Goal: Task Accomplishment & Management: Use online tool/utility

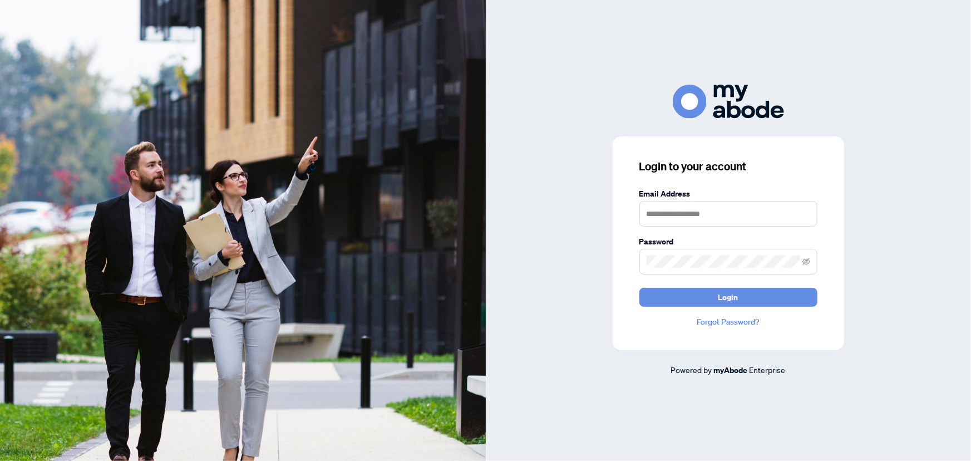
type input "**********"
click at [714, 304] on button "Login" at bounding box center [728, 297] width 178 height 19
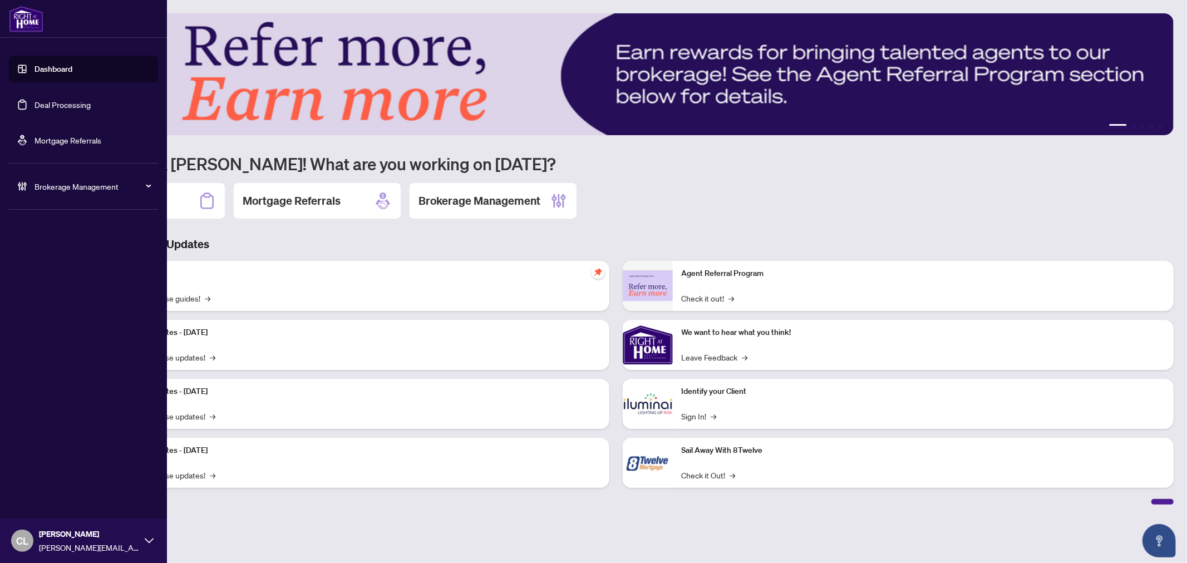
click at [76, 110] on link "Deal Processing" at bounding box center [63, 105] width 56 height 10
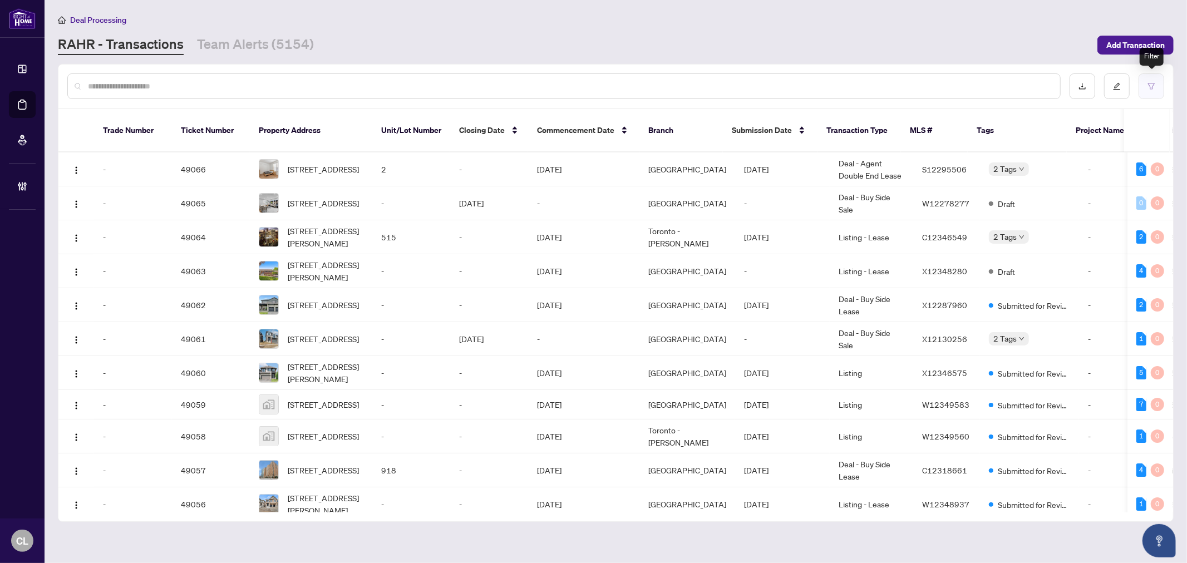
click at [1149, 80] on button "button" at bounding box center [1152, 86] width 26 height 26
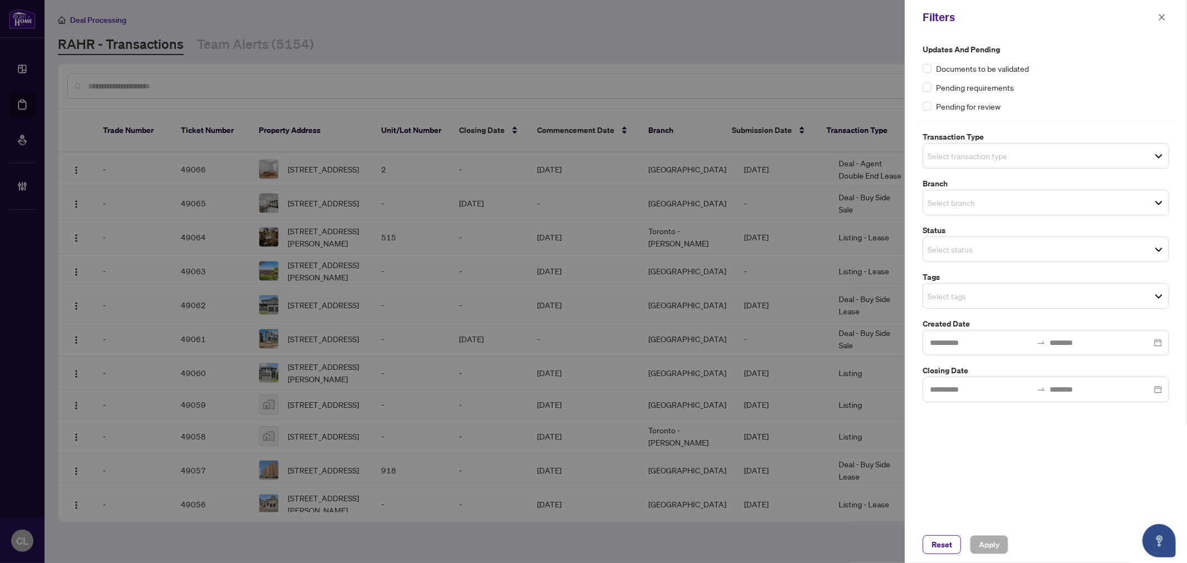
click at [1032, 159] on span "Select transaction type" at bounding box center [1045, 156] width 245 height 16
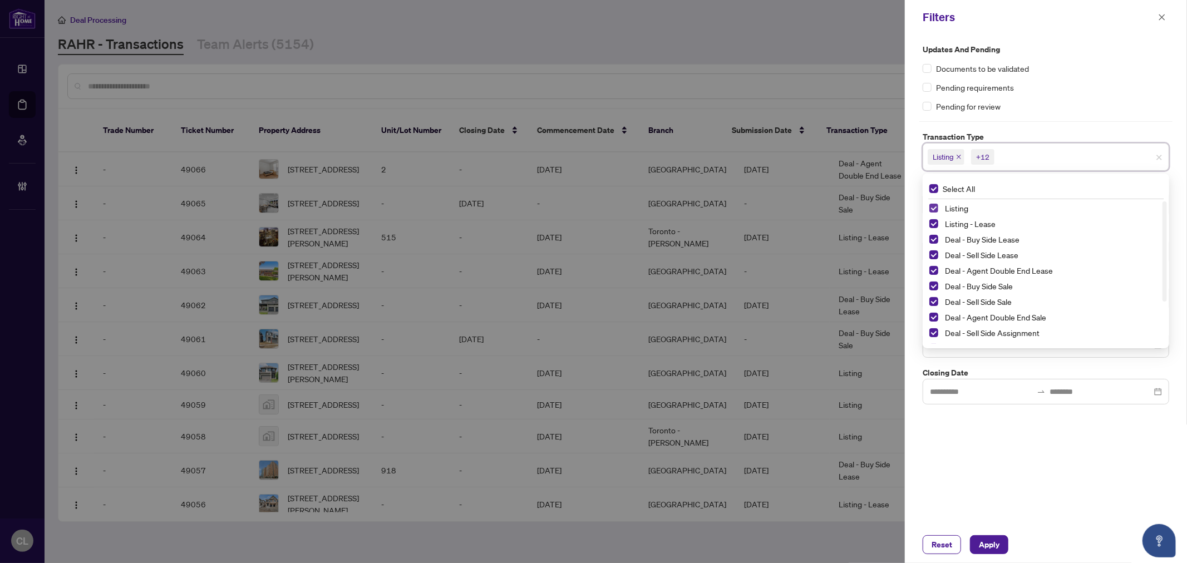
click at [933, 206] on span "Select Listing" at bounding box center [933, 208] width 9 height 9
click at [932, 223] on span "Select Listing - Lease" at bounding box center [933, 223] width 9 height 9
drag, startPoint x: 1165, startPoint y: 288, endPoint x: 1168, endPoint y: 332, distance: 44.1
click at [1168, 332] on div "Select All Deal - Sell Side Lease Deal - Agent Double End Lease Deal - Buy Side…" at bounding box center [1046, 261] width 247 height 175
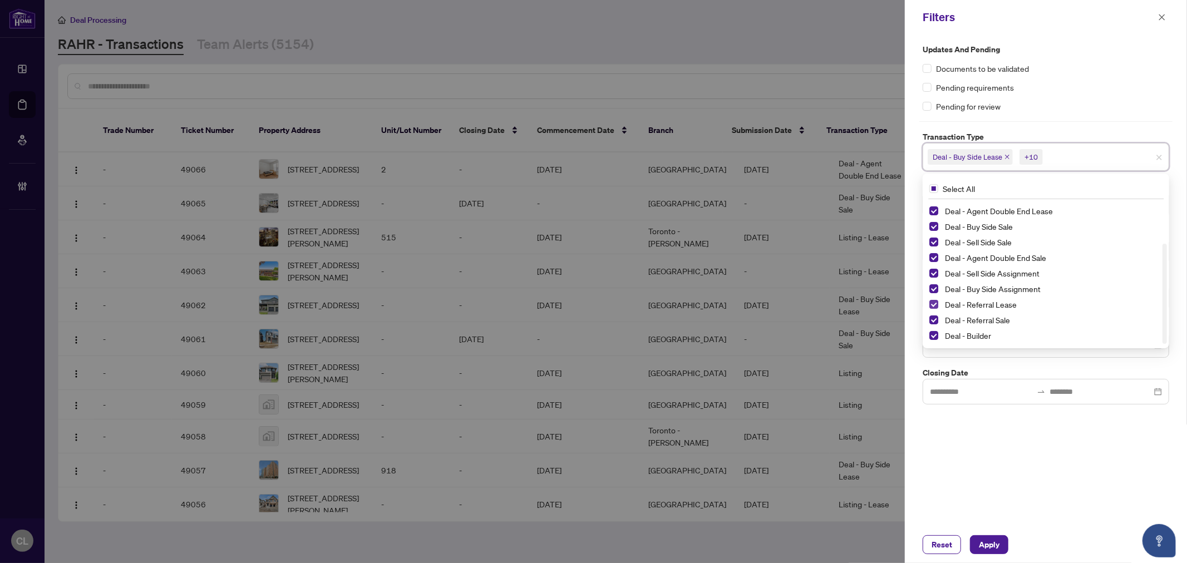
click at [934, 304] on span "Select Deal - Referral Lease" at bounding box center [933, 304] width 9 height 9
click at [933, 311] on div "Deal - Referral Lease" at bounding box center [1045, 304] width 233 height 13
click at [932, 322] on span "Select Deal - Referral Sale" at bounding box center [933, 320] width 9 height 9
click at [933, 335] on span "Select Deal - Builder" at bounding box center [933, 335] width 9 height 9
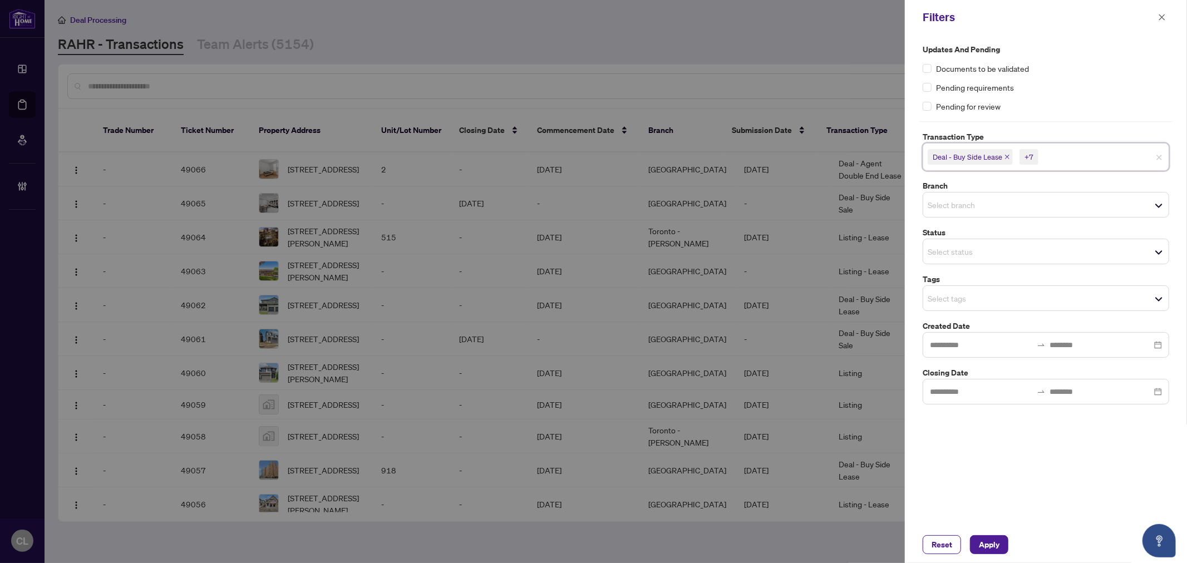
click at [1180, 358] on div "Updates and Pending Documents to be validated Pending requirements Pending for …" at bounding box center [1046, 281] width 282 height 492
click at [935, 196] on div "Select branch" at bounding box center [1046, 205] width 247 height 26
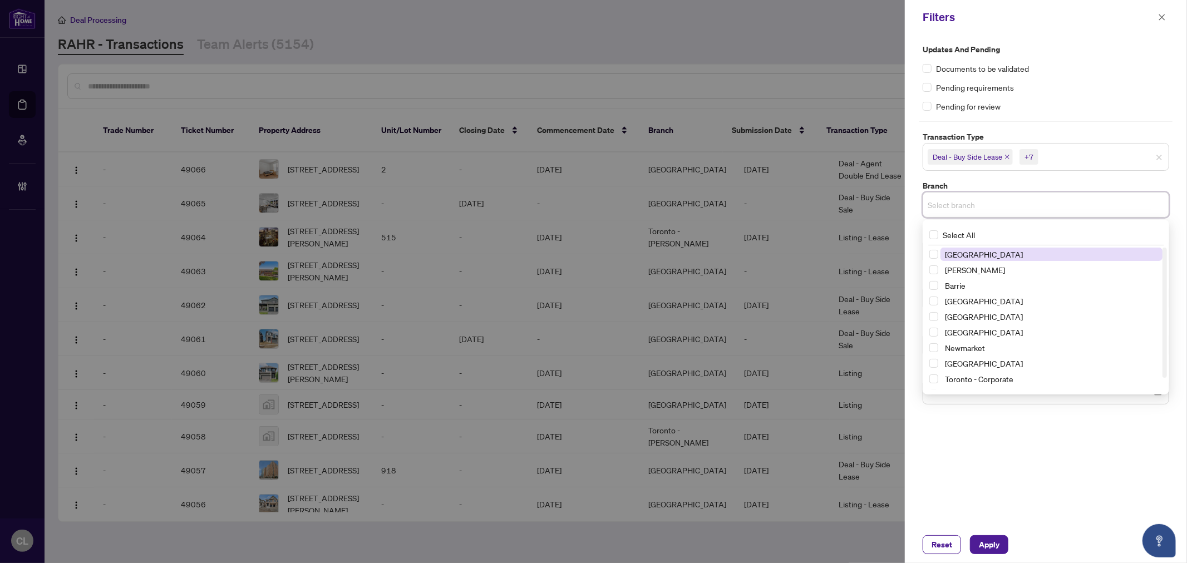
click at [974, 257] on span "Richmond Hill" at bounding box center [984, 254] width 78 height 10
click at [977, 276] on span "Vaughan" at bounding box center [1051, 272] width 222 height 13
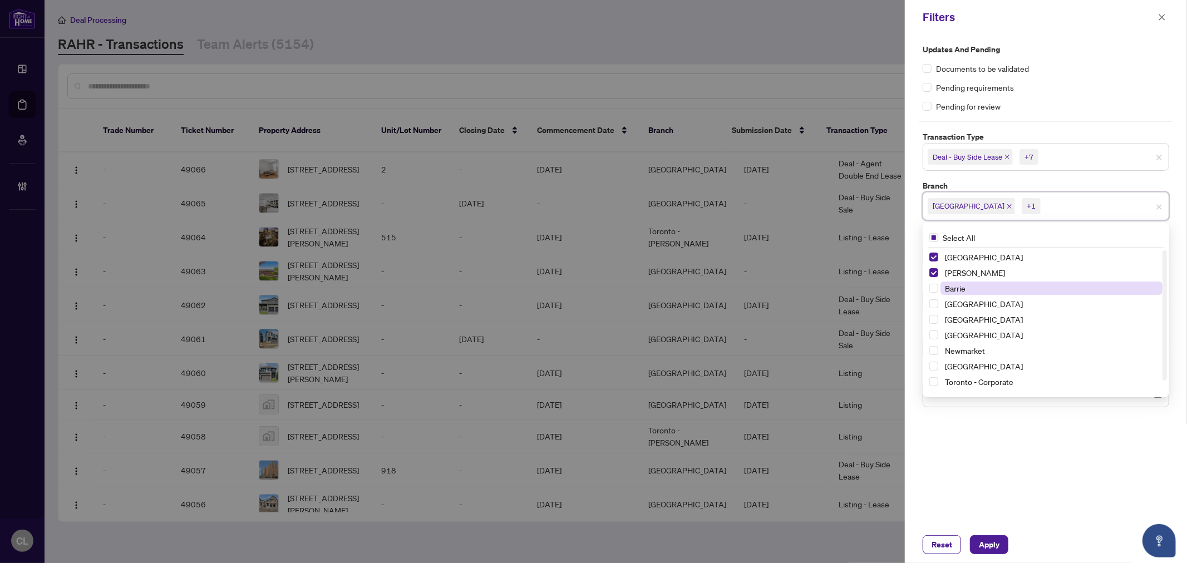
click at [954, 288] on span "Barrie" at bounding box center [955, 288] width 21 height 10
click at [967, 316] on span "Durham" at bounding box center [984, 319] width 78 height 10
click at [977, 354] on span "Newmarket" at bounding box center [965, 351] width 40 height 10
click at [964, 366] on span "Ottawa" at bounding box center [984, 366] width 78 height 10
click at [1185, 223] on div "Updates and Pending Documents to be validated Pending requirements Pending for …" at bounding box center [1046, 281] width 282 height 492
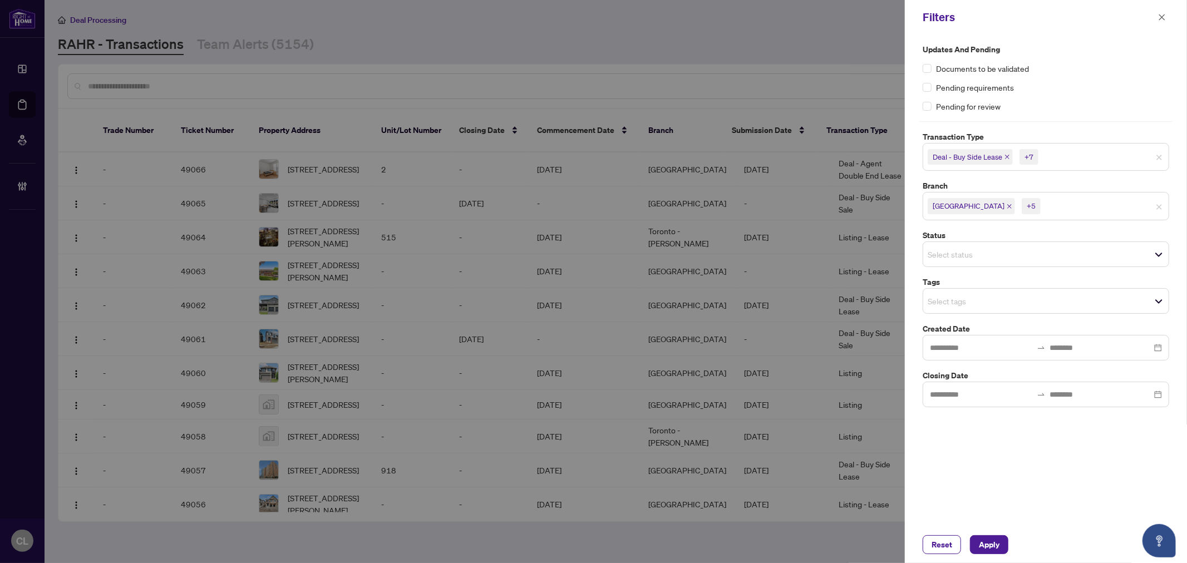
click at [958, 297] on input "search" at bounding box center [967, 300] width 78 height 13
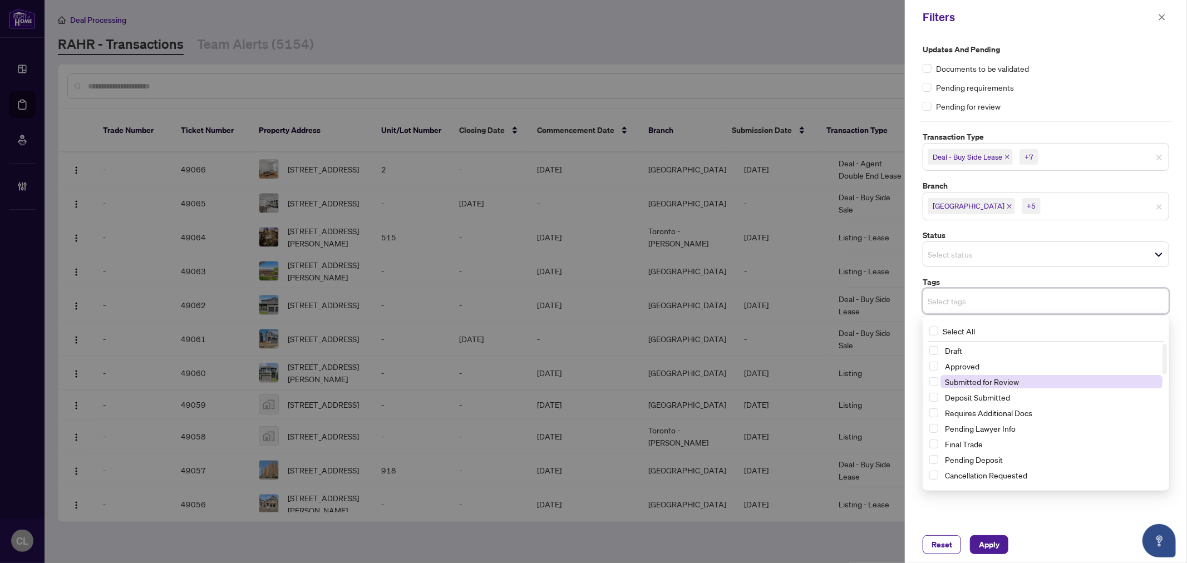
click at [1004, 381] on span "Submitted for Review" at bounding box center [982, 382] width 74 height 10
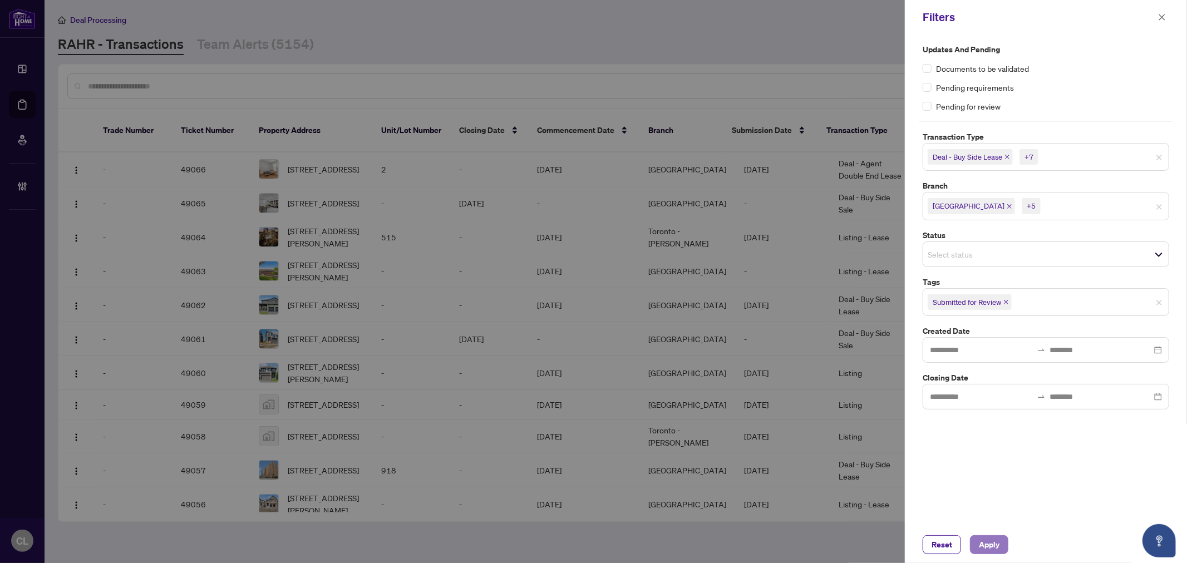
click at [993, 540] on span "Apply" at bounding box center [989, 545] width 21 height 18
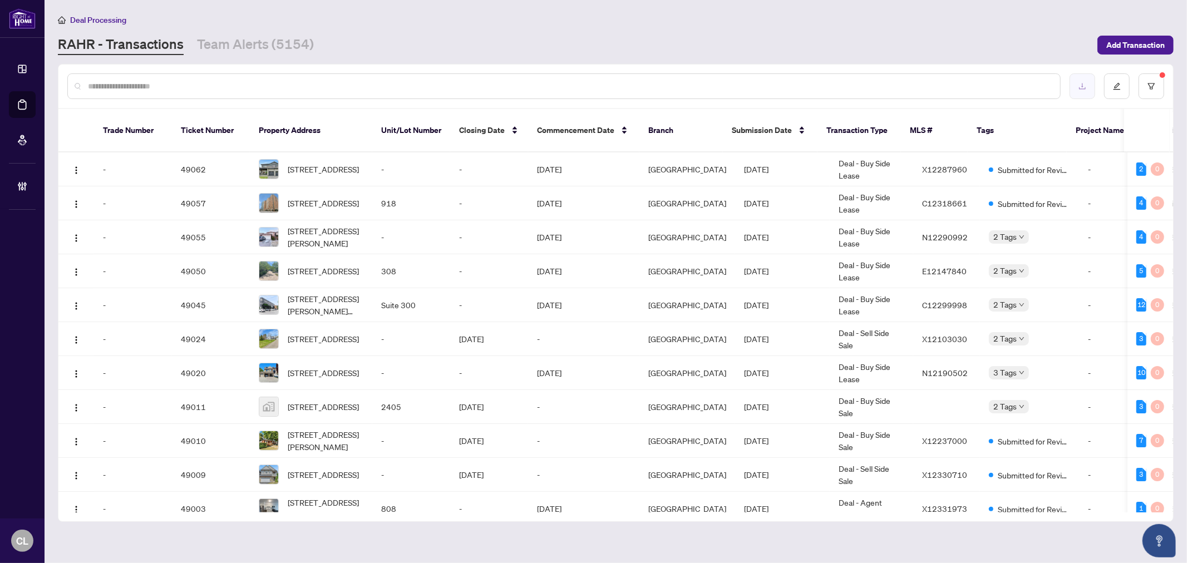
click at [1080, 82] on icon "download" at bounding box center [1082, 86] width 8 height 8
click at [1149, 84] on icon "filter" at bounding box center [1151, 86] width 7 height 6
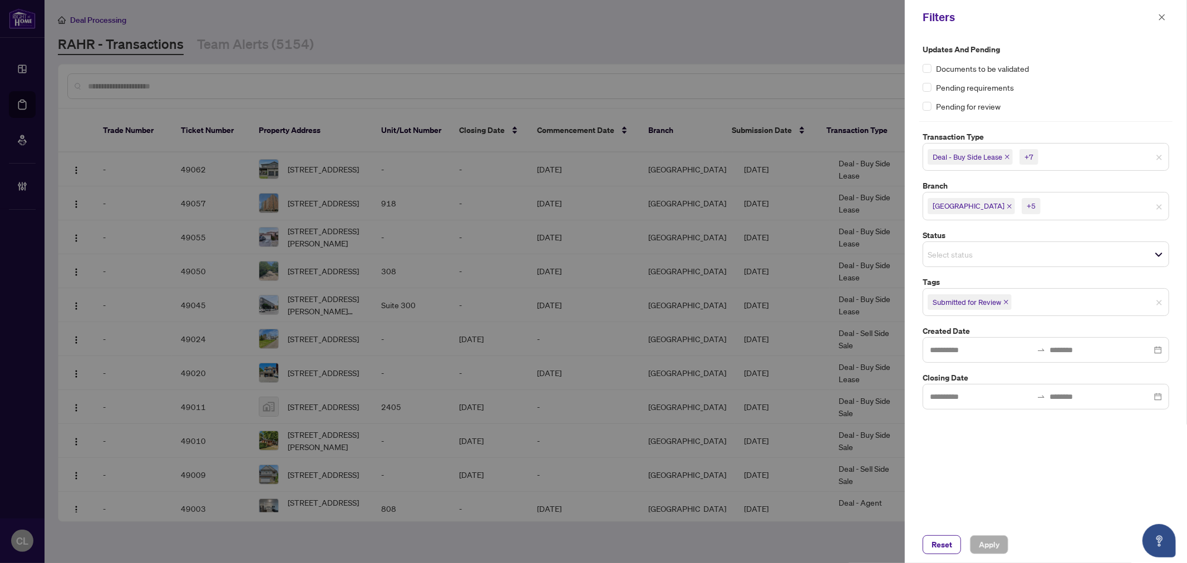
click at [1111, 166] on div "Deal - Buy Side Lease +7" at bounding box center [1046, 157] width 247 height 28
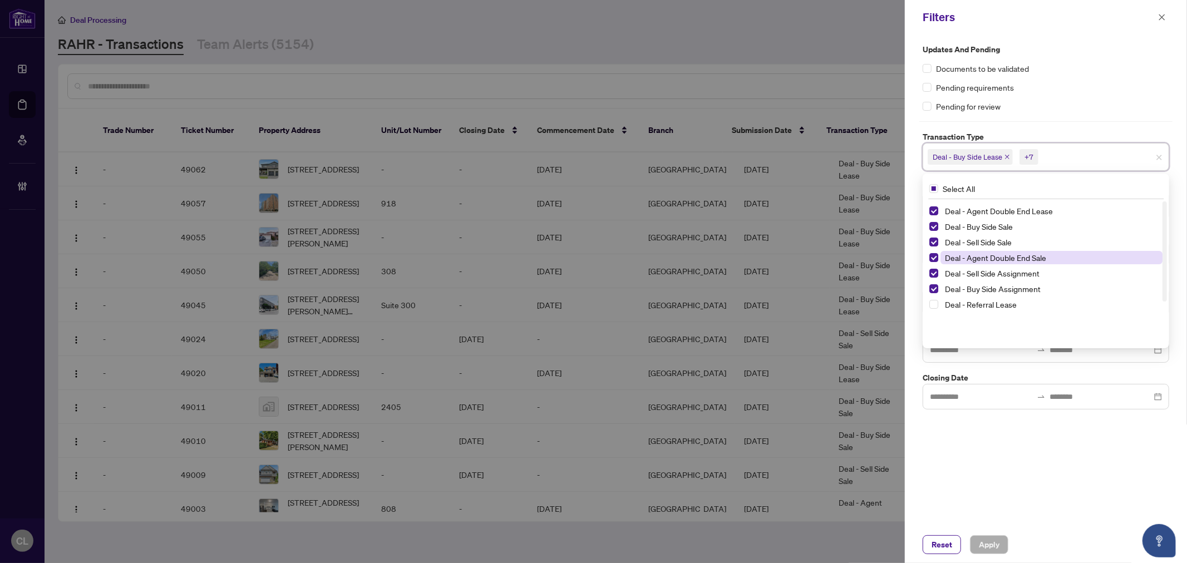
scroll to position [0, 0]
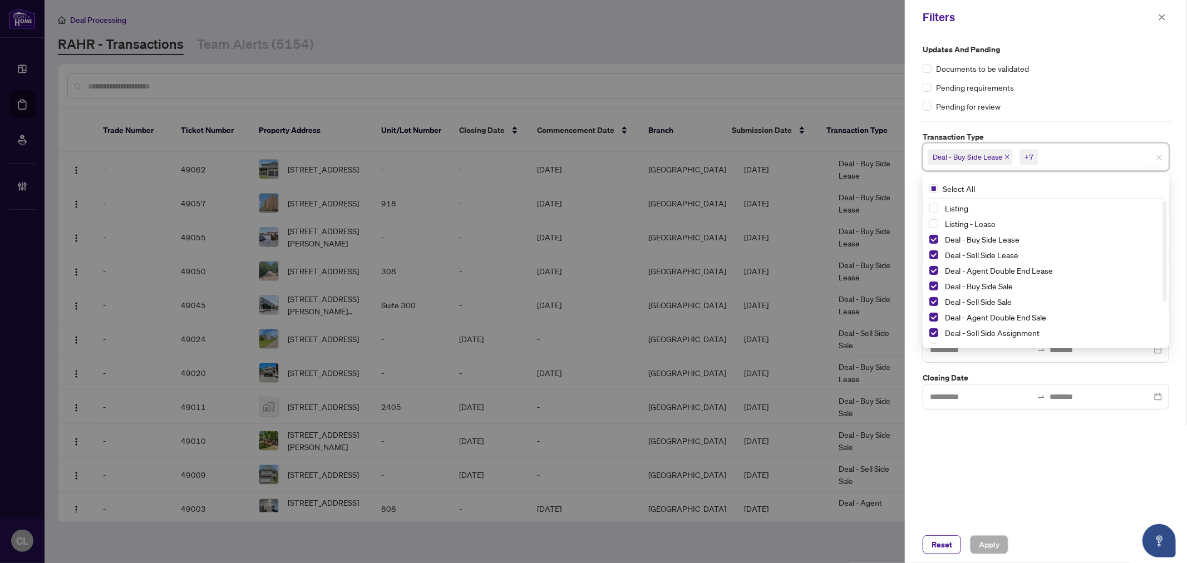
click at [799, 35] on div at bounding box center [593, 281] width 1187 height 563
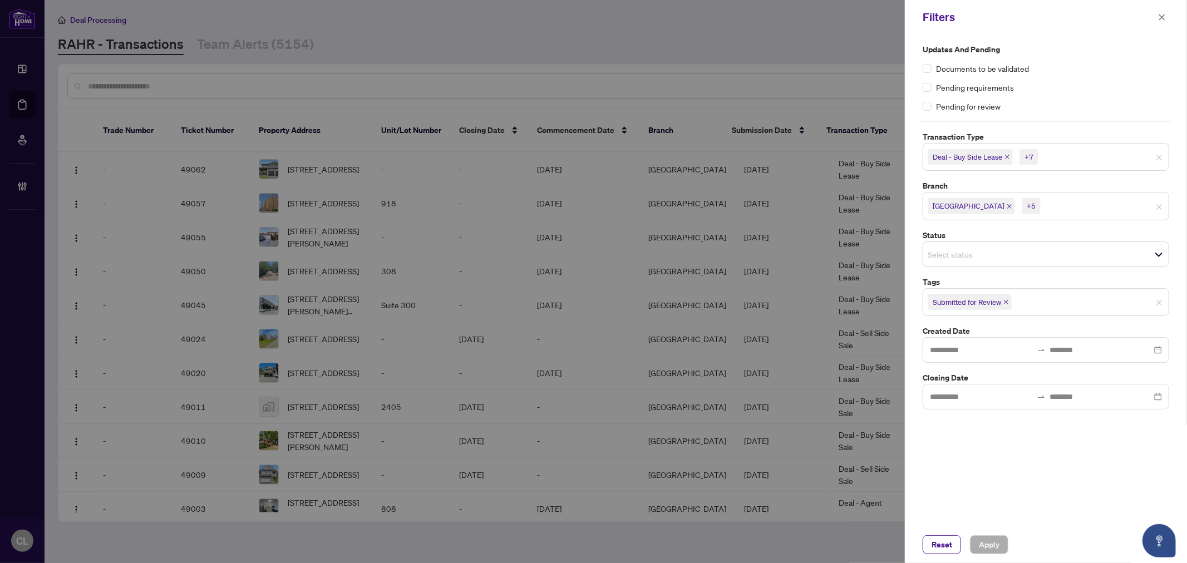
click at [1076, 209] on input "search" at bounding box center [1082, 206] width 78 height 13
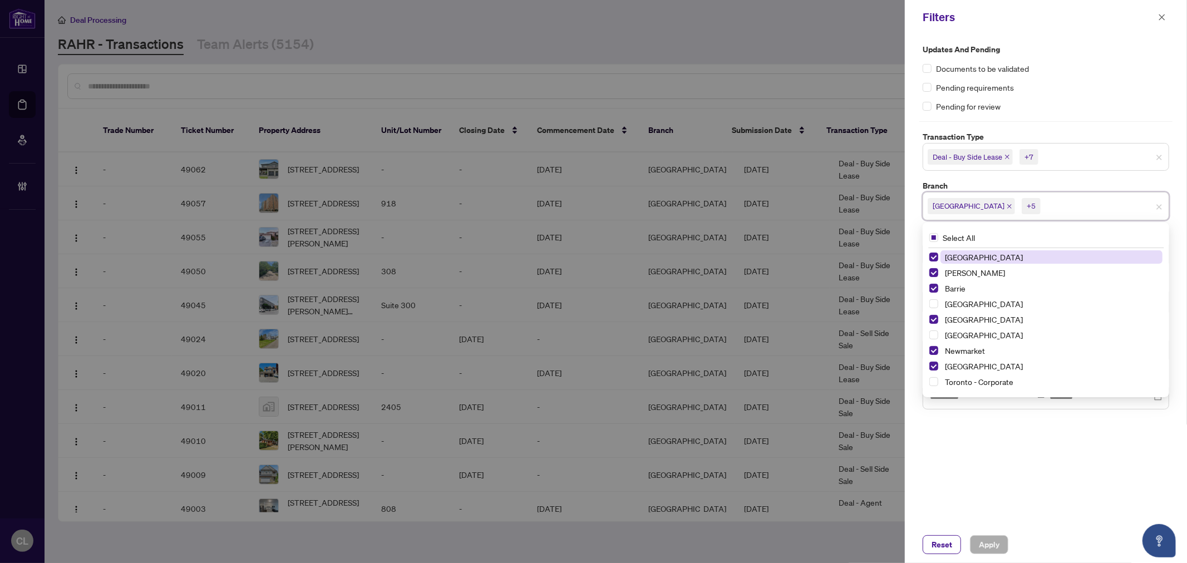
click at [840, 46] on div at bounding box center [593, 281] width 1187 height 563
